Goal: Task Accomplishment & Management: Manage account settings

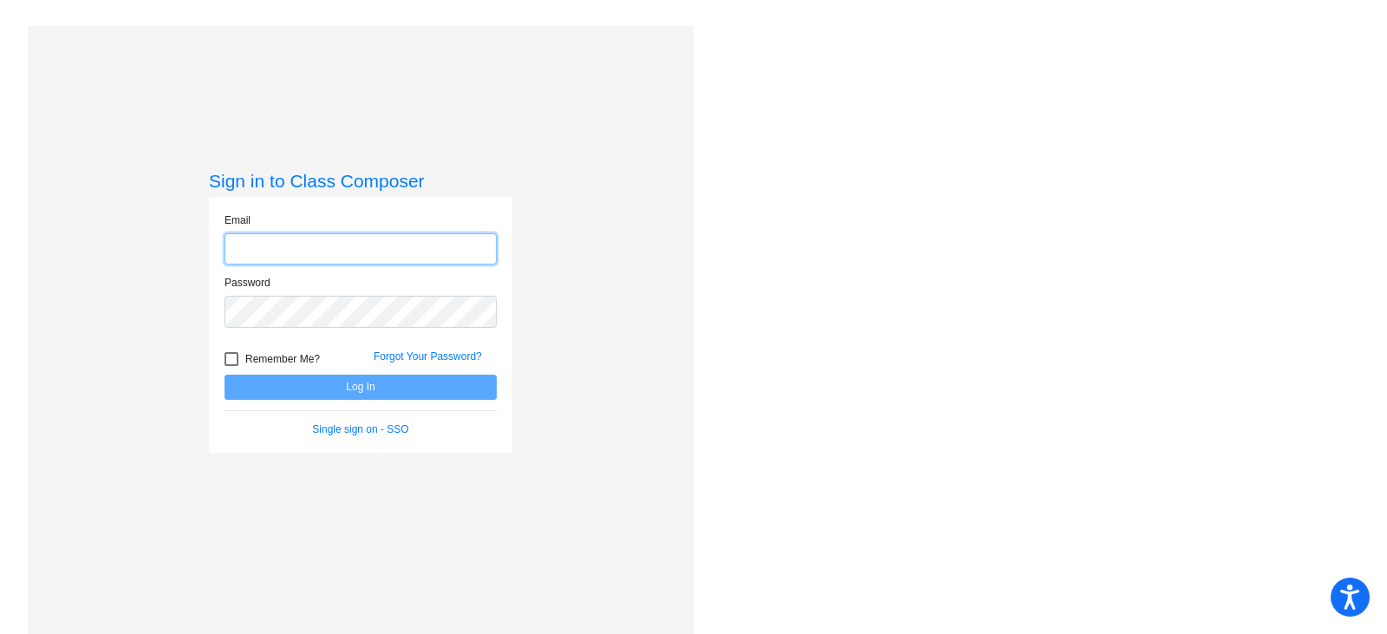
type input "[PERSON_NAME][EMAIL_ADDRESS][PERSON_NAME][DOMAIN_NAME]"
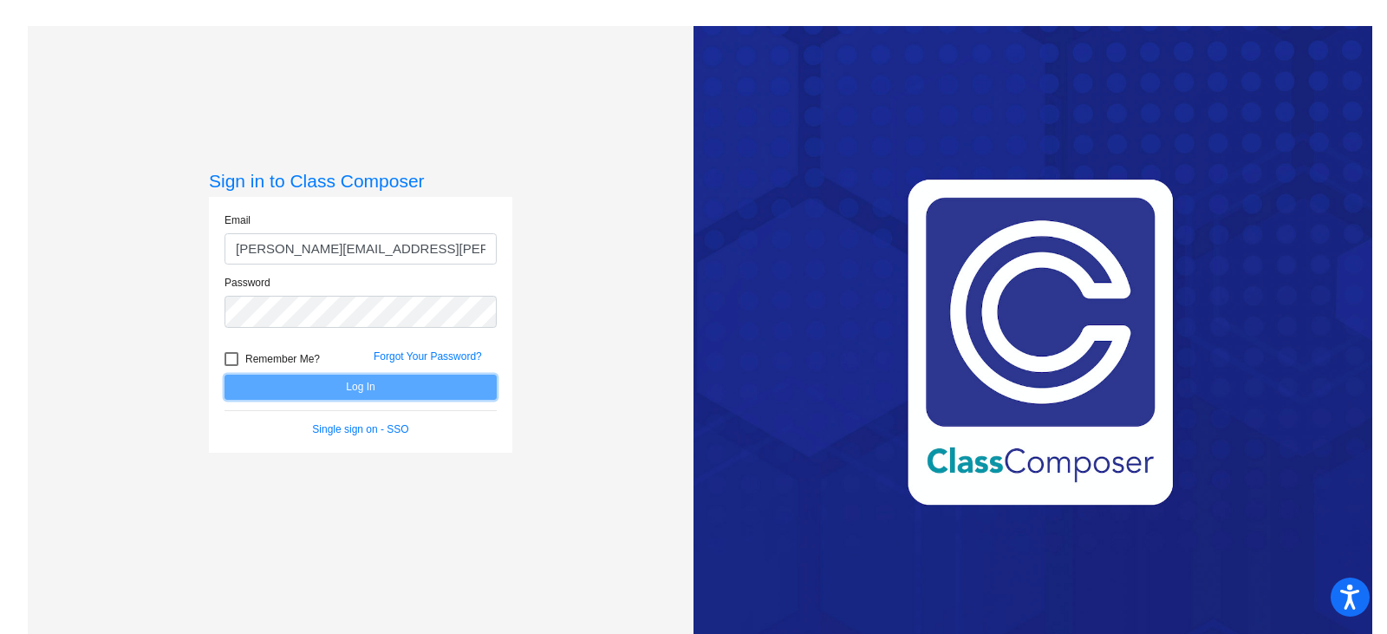
click at [318, 387] on button "Log In" at bounding box center [361, 386] width 272 height 25
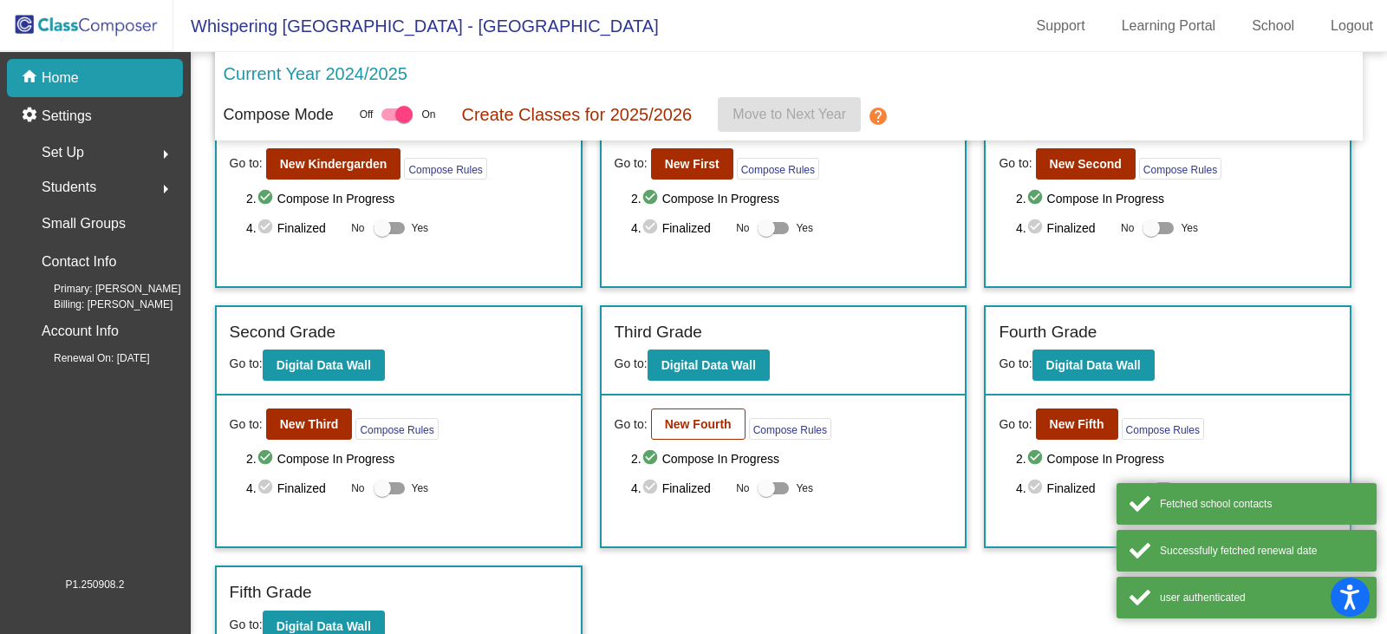
scroll to position [131, 0]
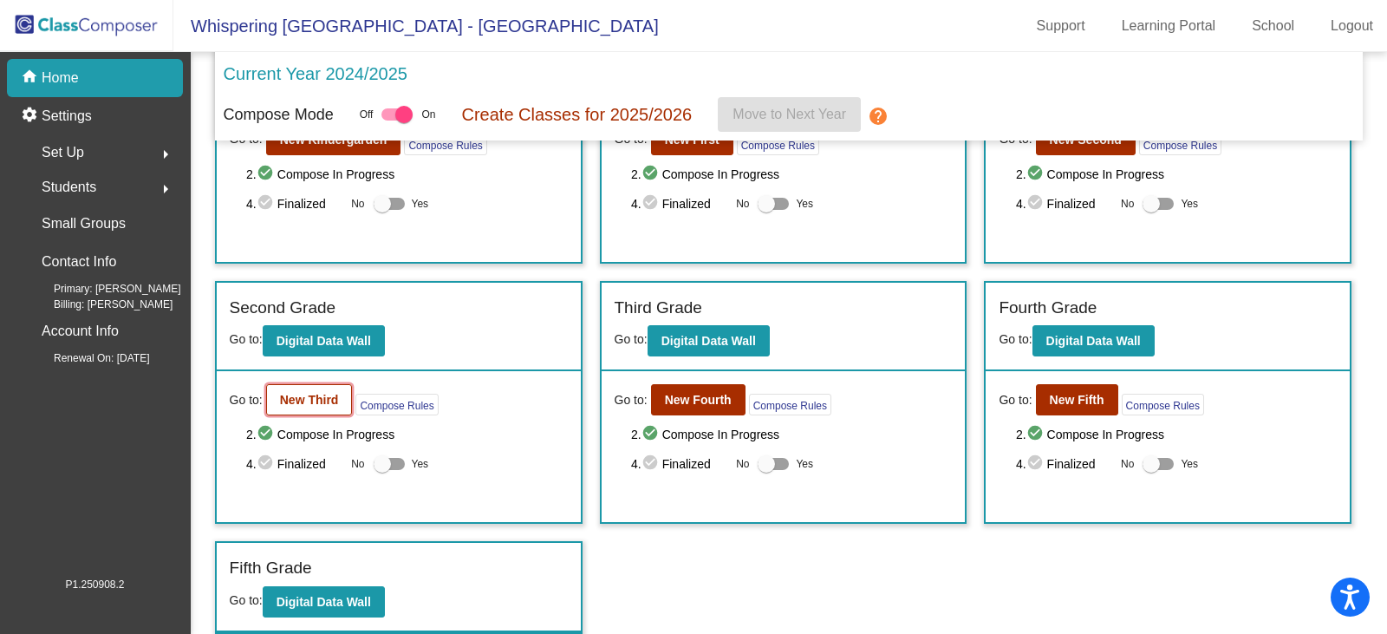
click at [283, 399] on b "New Third" at bounding box center [309, 400] width 59 height 14
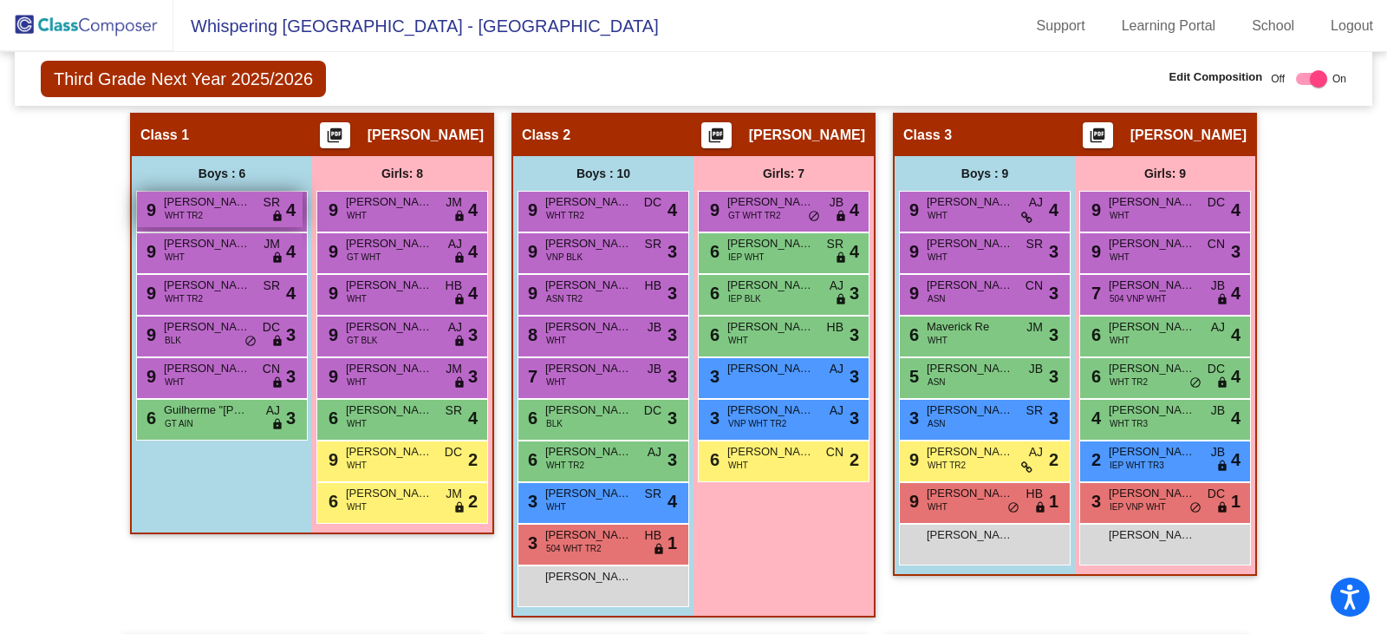
scroll to position [520, 0]
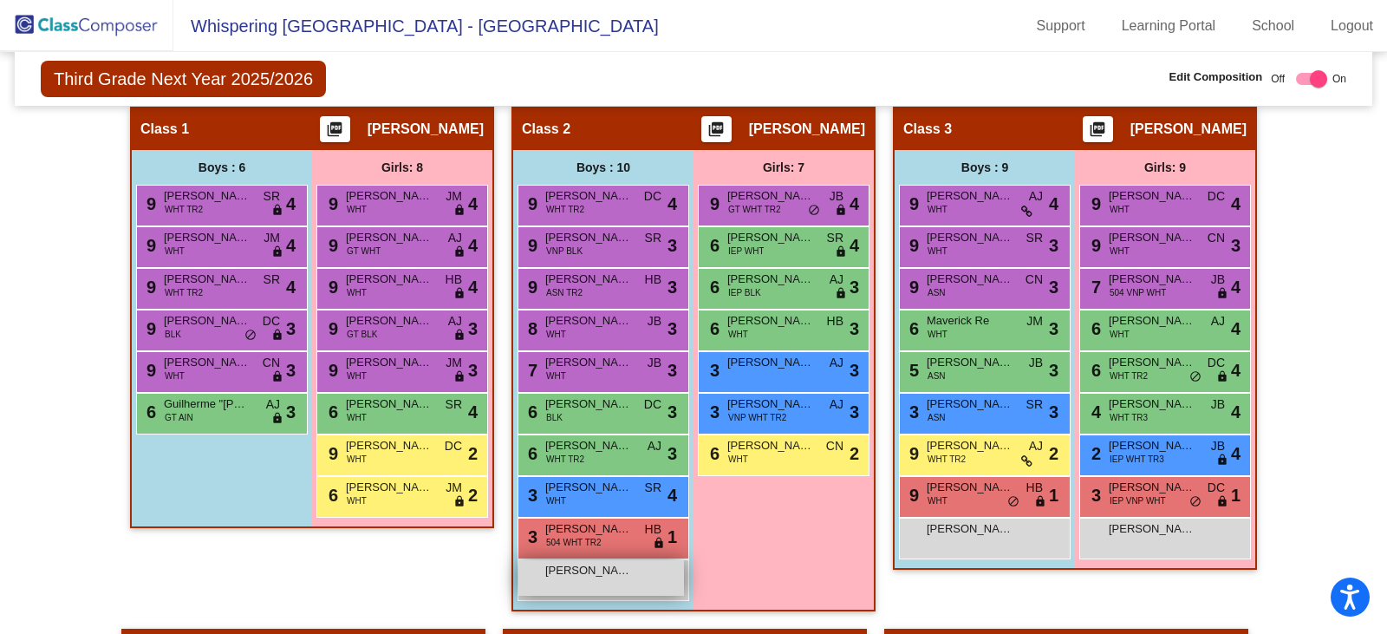
click at [587, 581] on div "[PERSON_NAME] Omega lock do_not_disturb_alt" at bounding box center [601, 578] width 166 height 36
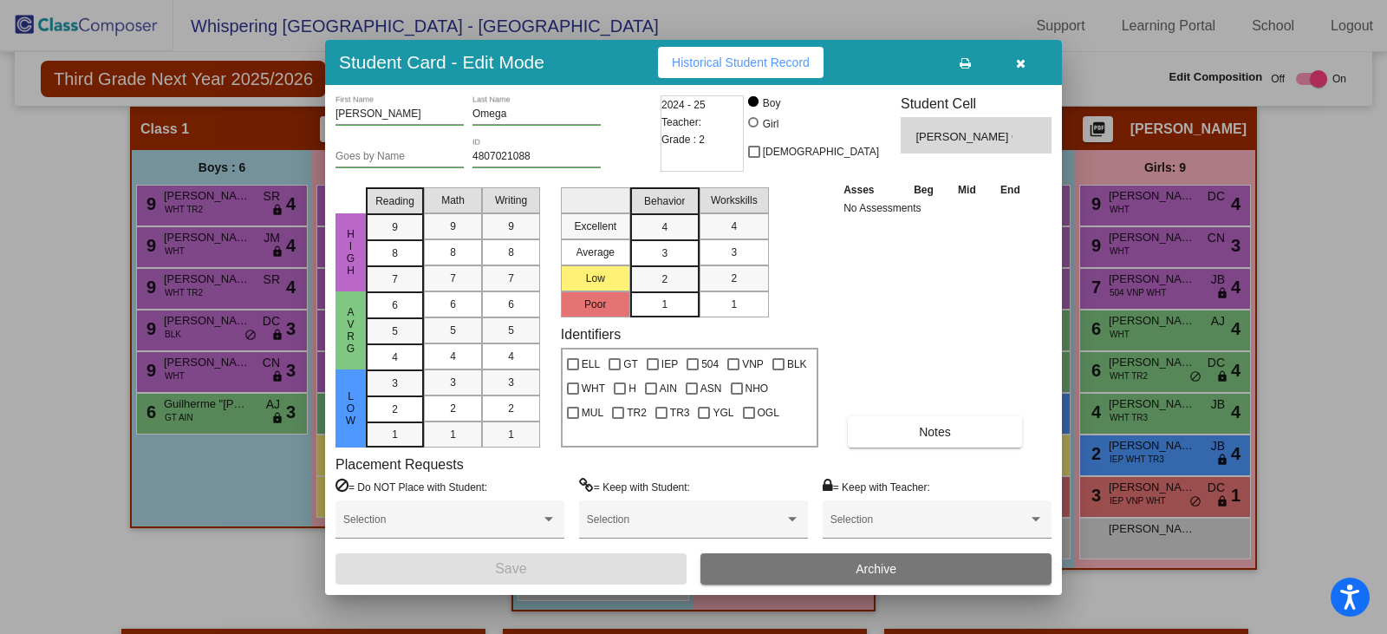
click at [826, 570] on button "Archive" at bounding box center [875, 568] width 351 height 31
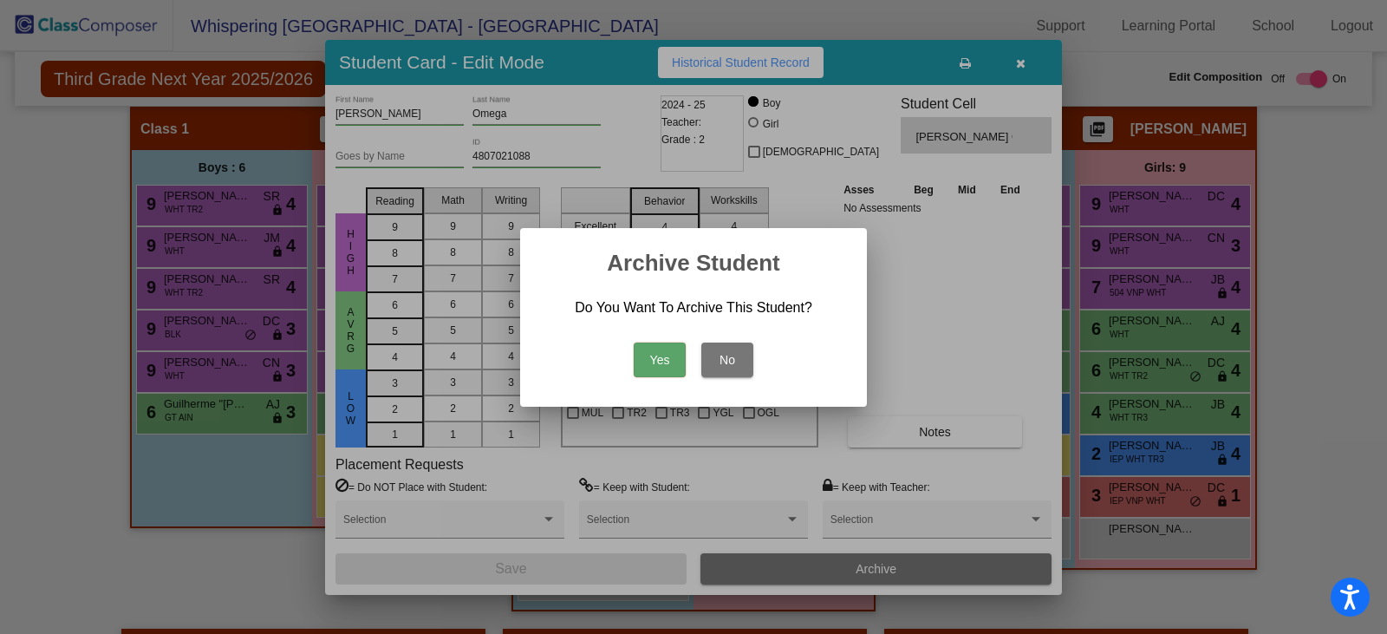
click at [653, 350] on button "Yes" at bounding box center [660, 359] width 52 height 35
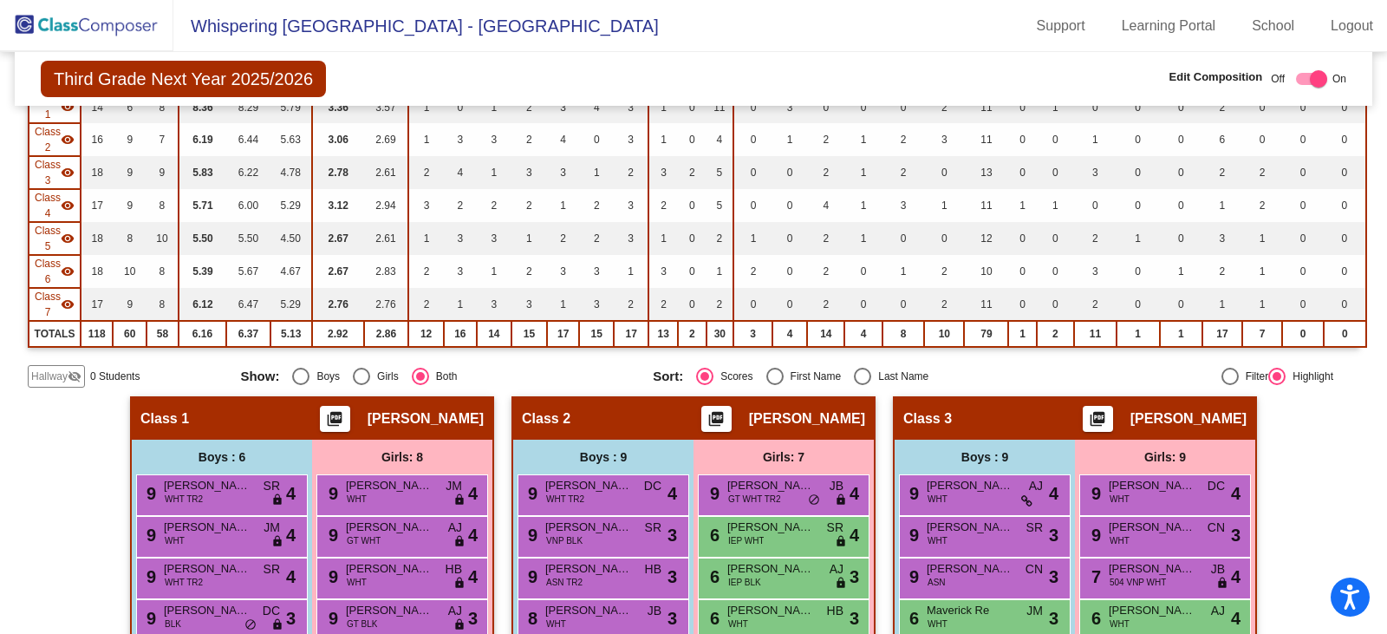
scroll to position [173, 0]
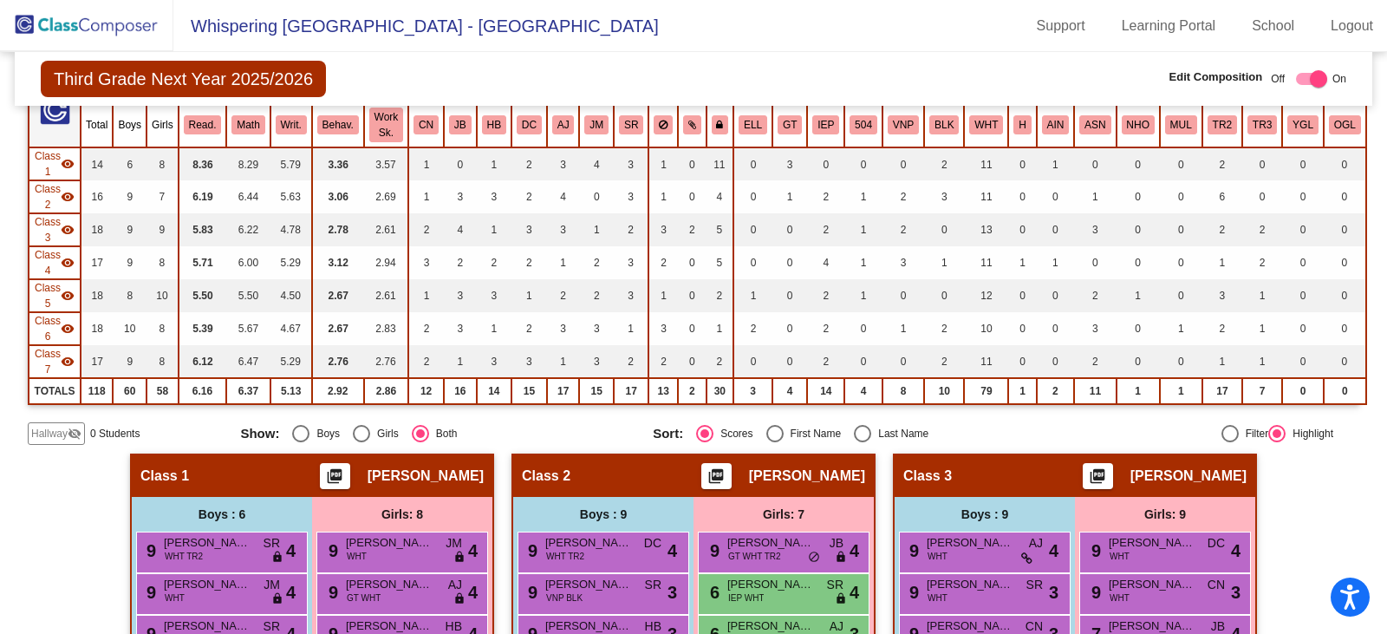
click at [122, 25] on img at bounding box center [86, 25] width 173 height 51
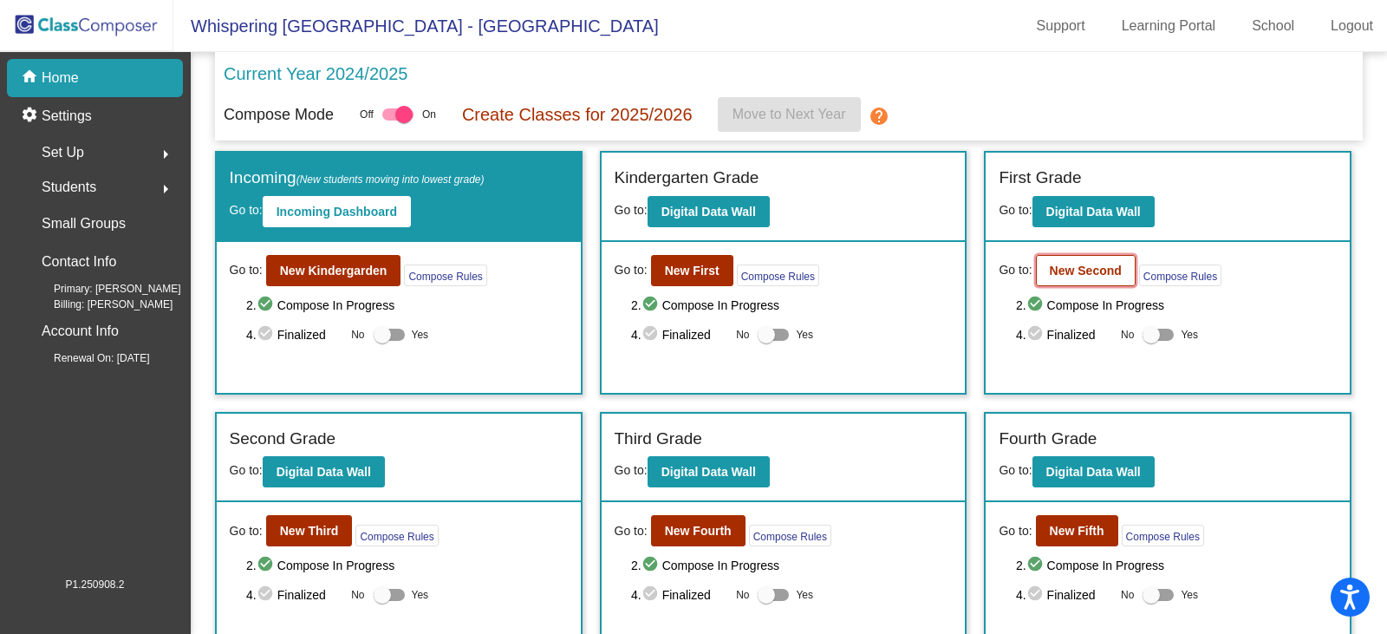
click at [1077, 270] on b "New Second" at bounding box center [1086, 271] width 72 height 14
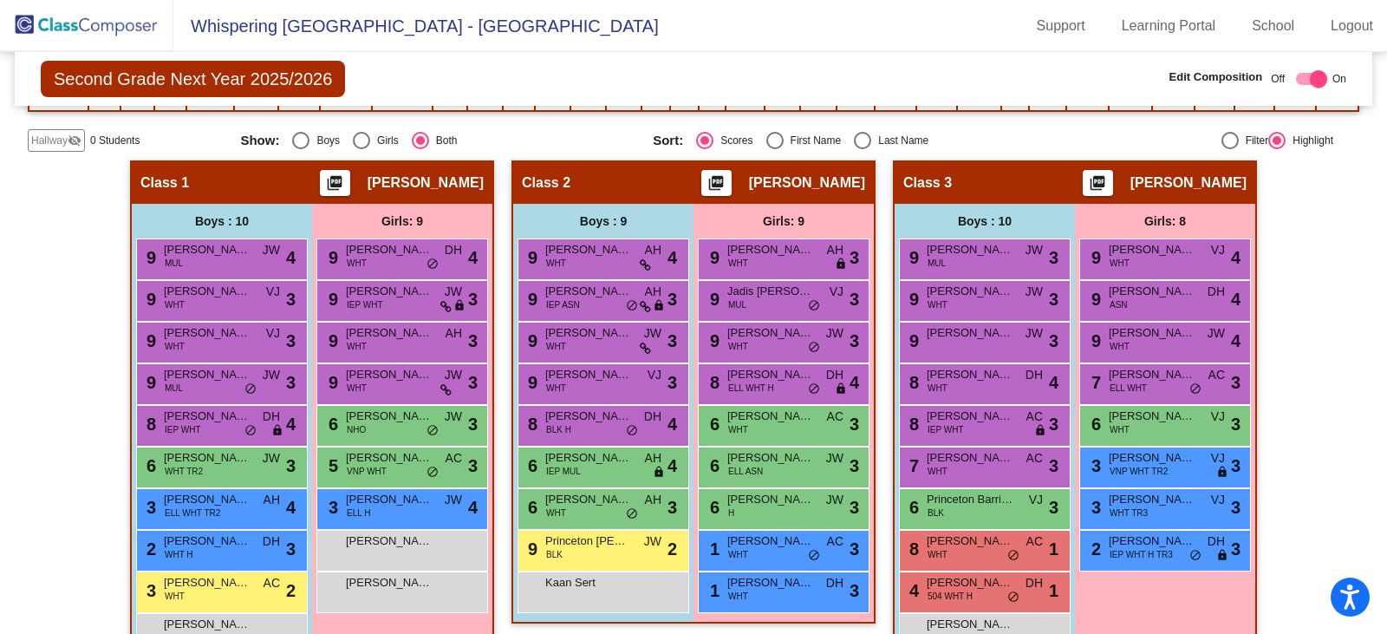
scroll to position [520, 0]
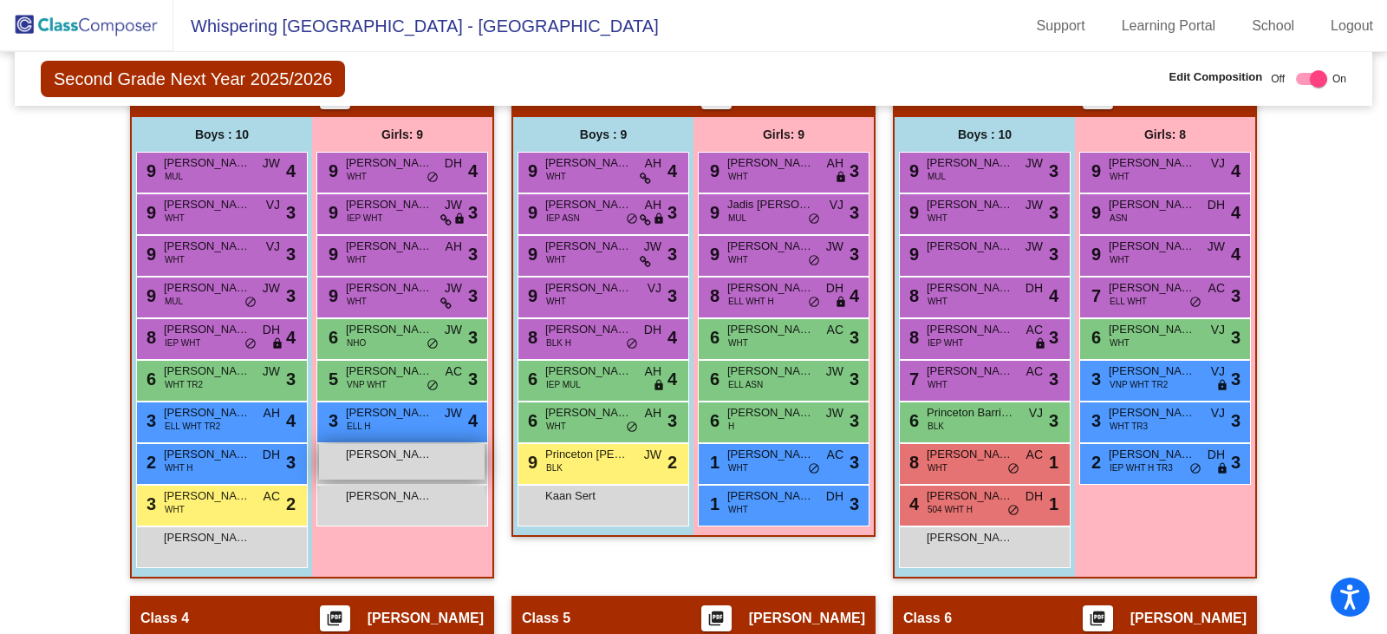
click at [364, 459] on span "[PERSON_NAME]" at bounding box center [389, 454] width 87 height 17
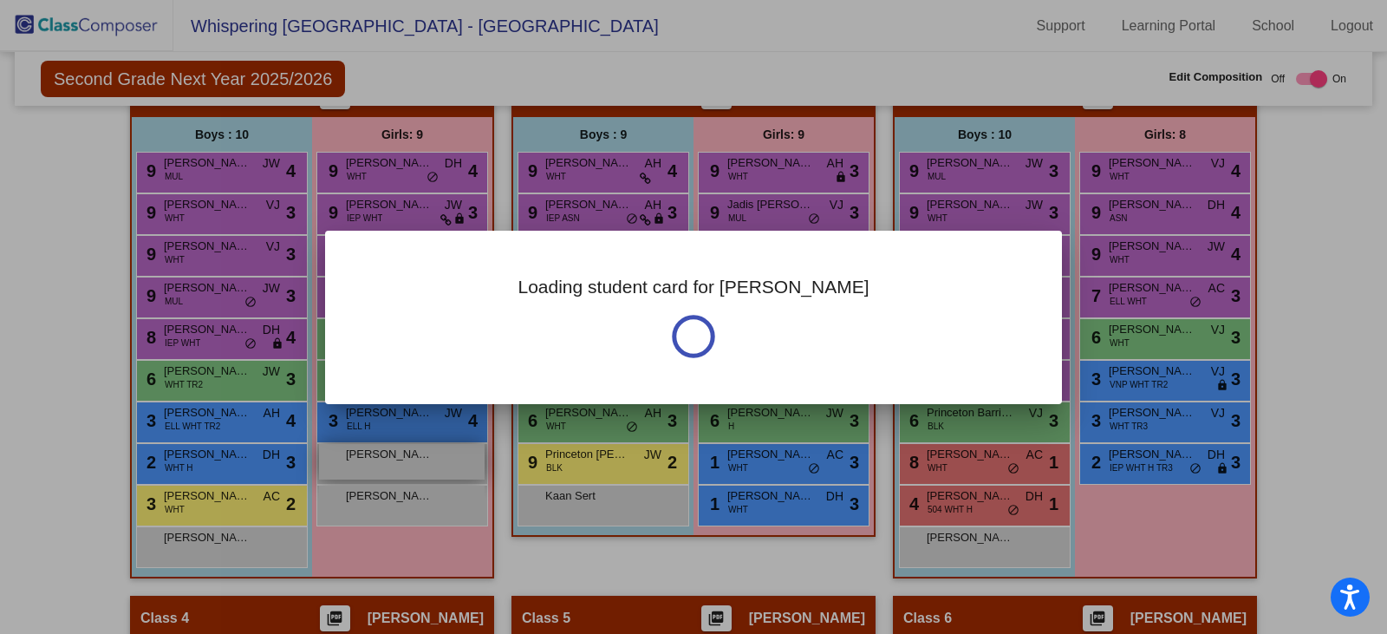
click at [364, 459] on div at bounding box center [693, 317] width 1387 height 634
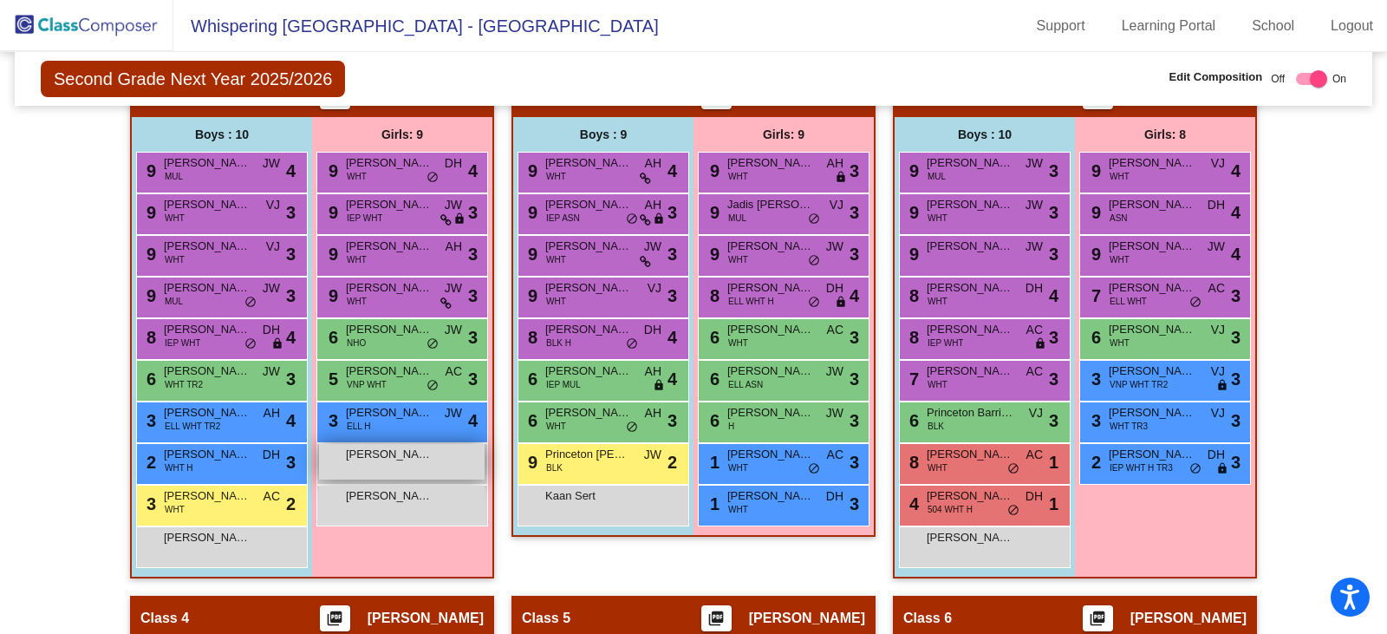
click at [364, 459] on span "[PERSON_NAME]" at bounding box center [389, 454] width 87 height 17
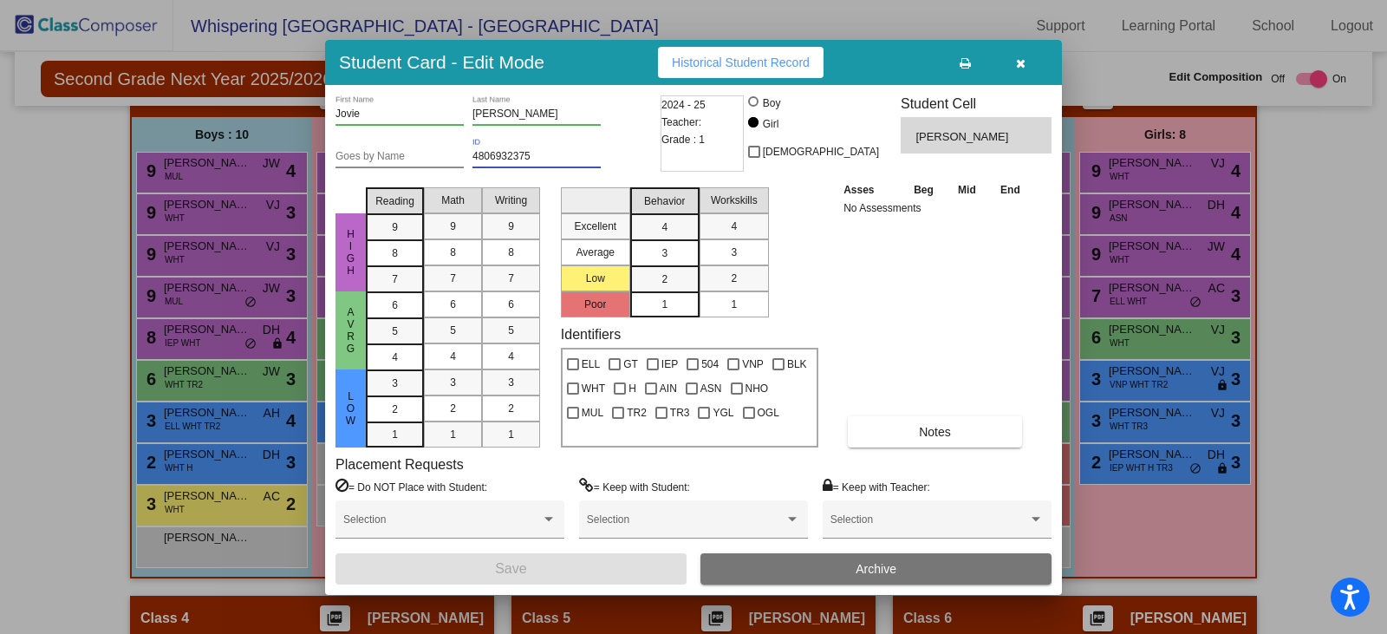
drag, startPoint x: 545, startPoint y: 152, endPoint x: 459, endPoint y: 159, distance: 87.0
click at [459, 159] on div "Goes by Name 4806932375 ID" at bounding box center [495, 159] width 321 height 42
